Goal: Task Accomplishment & Management: Use online tool/utility

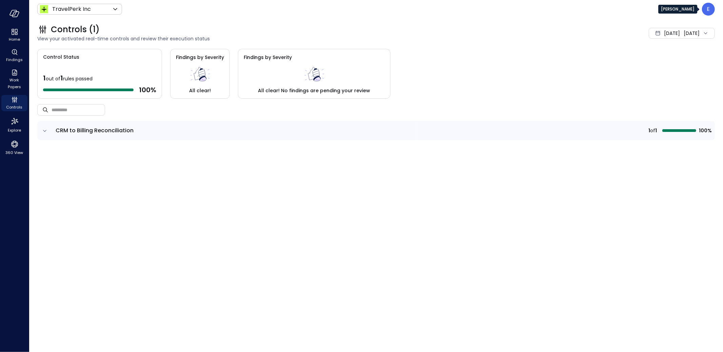
click at [710, 13] on p "E" at bounding box center [708, 9] width 3 height 8
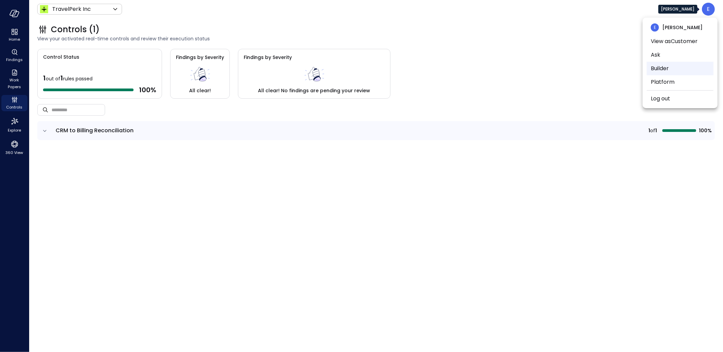
click at [661, 67] on li "Builder" at bounding box center [680, 69] width 67 height 14
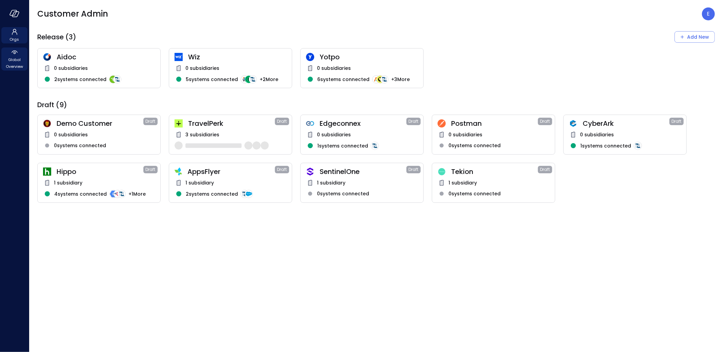
click at [16, 61] on span "Global Overview" at bounding box center [14, 63] width 21 height 14
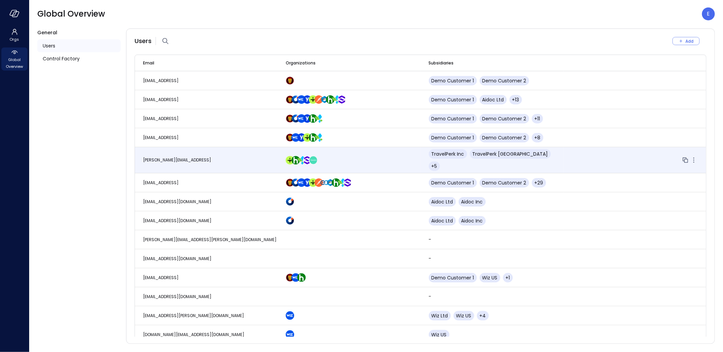
click at [166, 152] on td "eleanor.yehudai@safebooks.ai" at bounding box center [206, 160] width 143 height 26
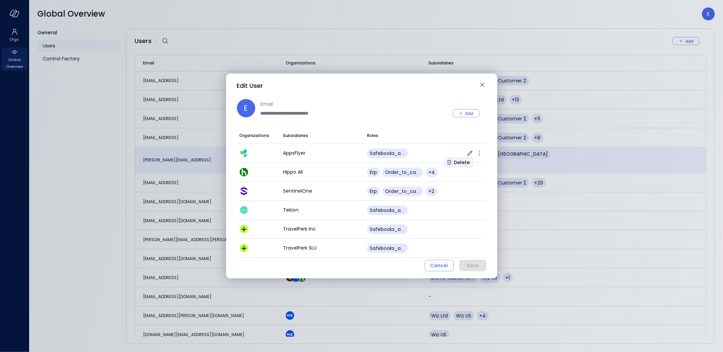
click at [464, 161] on div "Delete" at bounding box center [462, 162] width 16 height 8
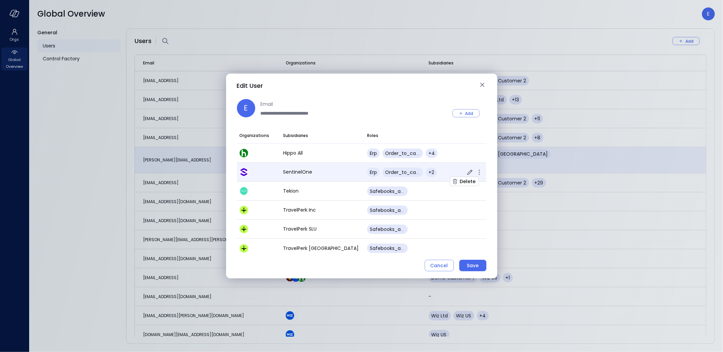
click at [479, 172] on icon "button" at bounding box center [479, 172] width 1 height 1
click at [468, 182] on div "Delete" at bounding box center [468, 181] width 16 height 8
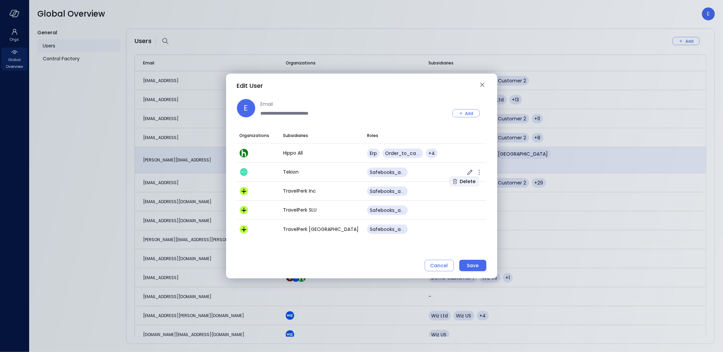
click at [470, 182] on div "Delete" at bounding box center [468, 181] width 16 height 8
click at [469, 180] on div "Delete" at bounding box center [468, 181] width 16 height 8
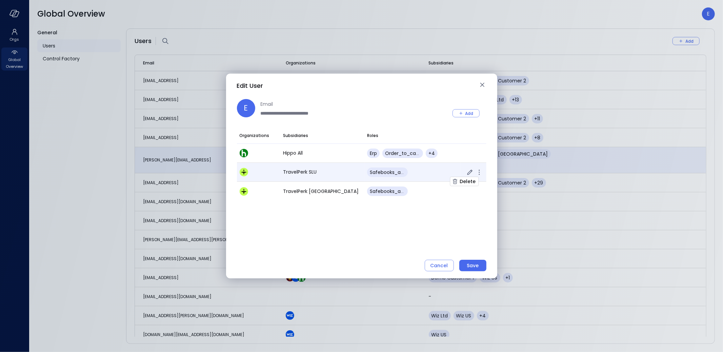
click at [480, 172] on icon "button" at bounding box center [479, 172] width 8 height 8
click at [469, 181] on div "Delete" at bounding box center [468, 181] width 16 height 8
click at [479, 171] on icon "button" at bounding box center [479, 172] width 8 height 8
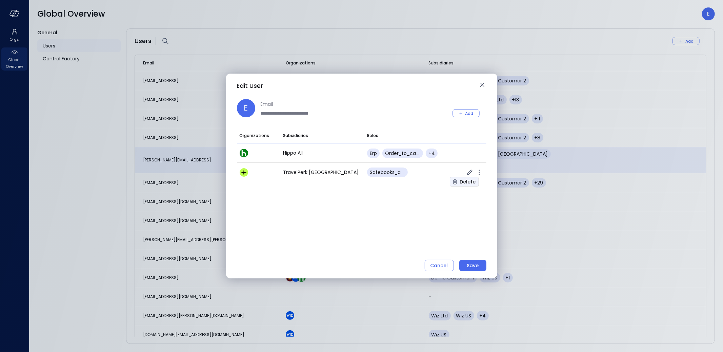
click at [468, 181] on div "Delete" at bounding box center [468, 182] width 16 height 8
click at [476, 266] on div "Save" at bounding box center [473, 265] width 12 height 8
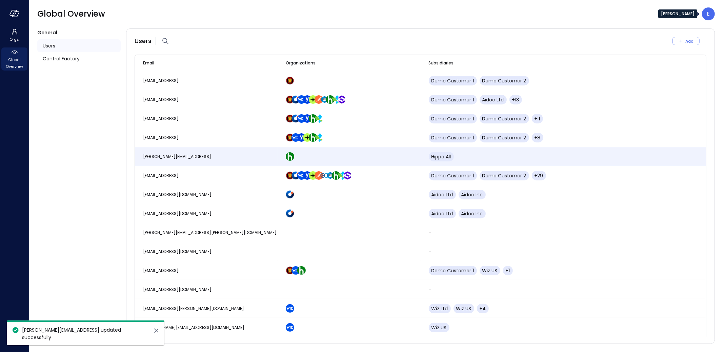
click at [707, 17] on div "E" at bounding box center [708, 13] width 13 height 13
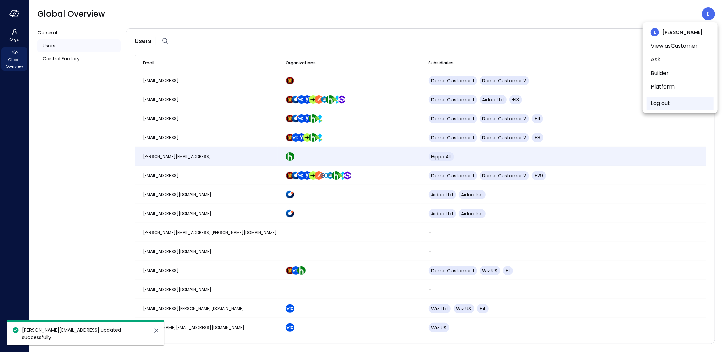
click at [663, 103] on link "Log out" at bounding box center [660, 103] width 19 height 8
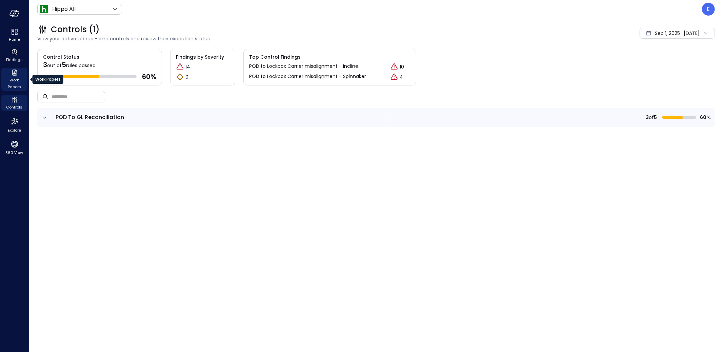
click at [14, 72] on icon "Work Papers" at bounding box center [15, 73] width 8 height 8
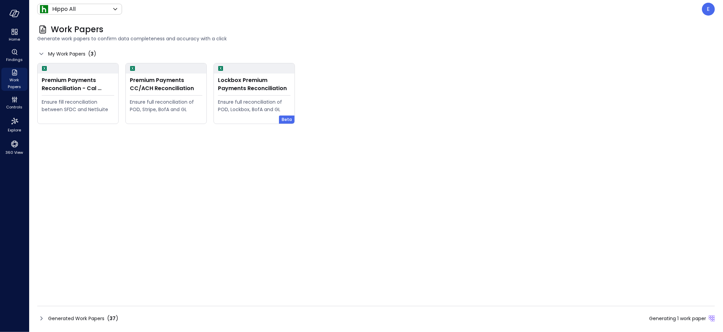
click at [80, 318] on span "Generated Work Papers" at bounding box center [76, 318] width 56 height 7
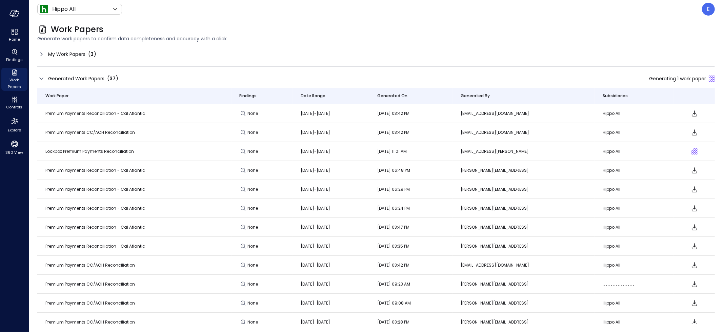
click at [301, 113] on span "[DATE]-[DATE]" at bounding box center [316, 114] width 30 height 6
click at [301, 116] on span "[DATE]-[DATE]" at bounding box center [316, 114] width 30 height 6
click at [67, 54] on span "My Work Papers" at bounding box center [66, 54] width 37 height 7
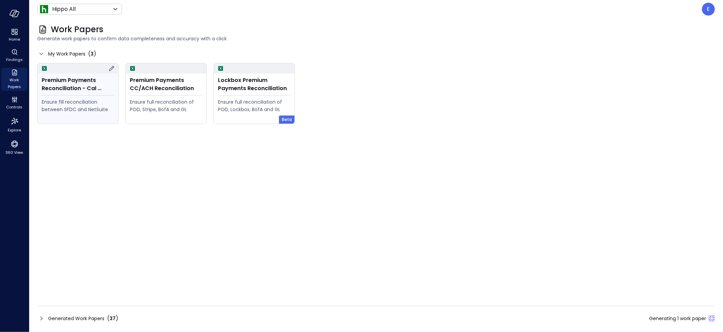
click at [73, 101] on div "Ensure fill reconciliation between SFDC and NetSuite" at bounding box center [78, 105] width 73 height 15
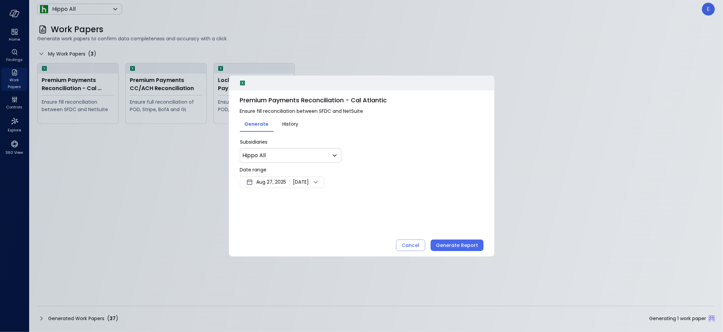
click at [267, 179] on span "Aug 27, 2025" at bounding box center [271, 182] width 30 height 8
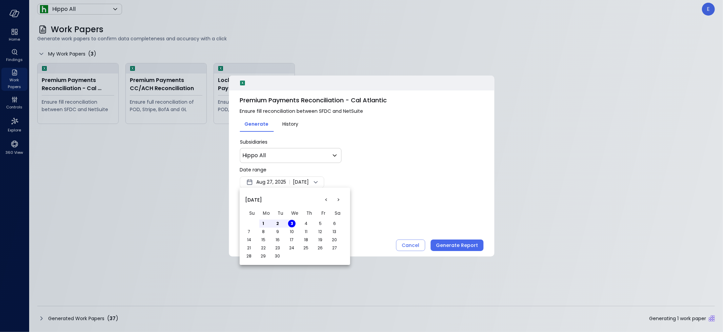
click at [326, 200] on button "<" at bounding box center [326, 200] width 12 height 12
click at [277, 225] on button "1" at bounding box center [277, 223] width 7 height 7
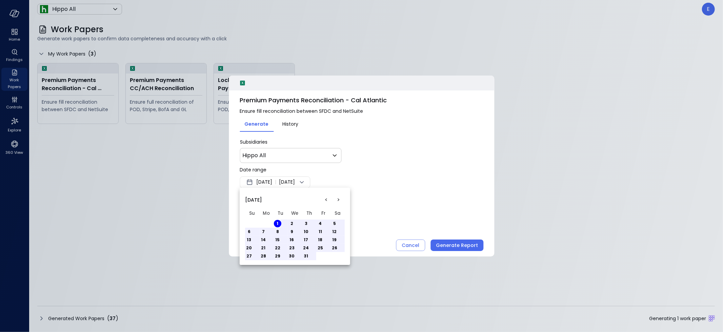
click at [306, 254] on button "31" at bounding box center [306, 256] width 7 height 7
click at [462, 245] on div at bounding box center [361, 166] width 723 height 332
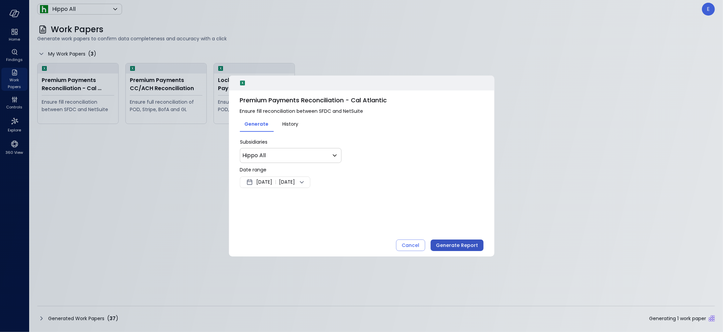
click at [461, 246] on div "Generate Report" at bounding box center [457, 245] width 42 height 8
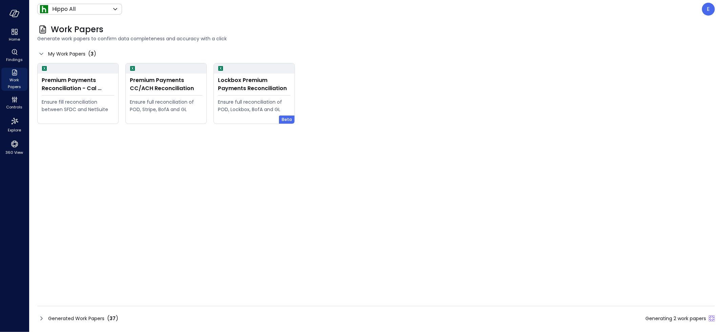
click at [92, 321] on span "Generated Work Papers" at bounding box center [76, 318] width 56 height 7
